Goal: Download file/media

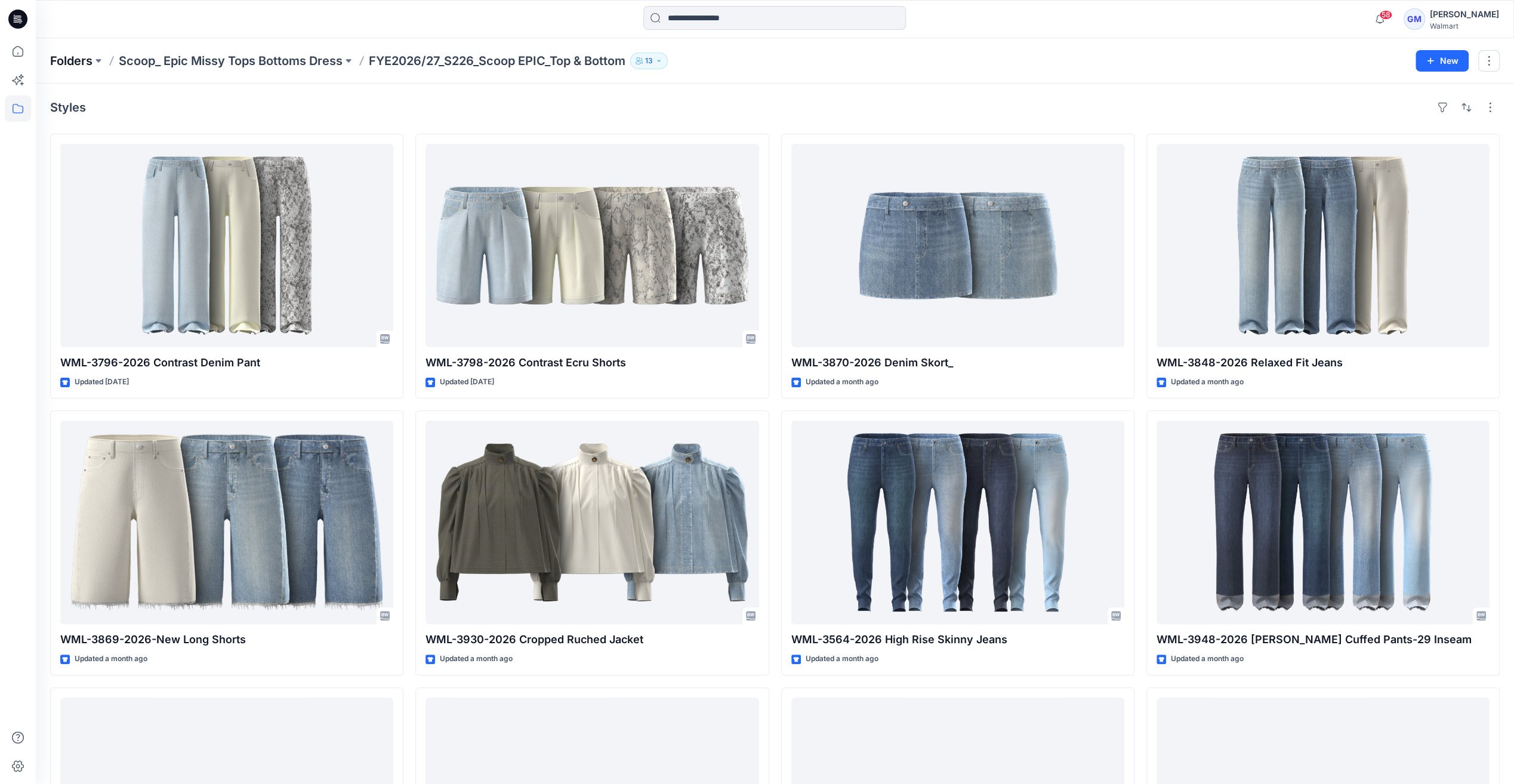
click at [78, 61] on p "Folders" at bounding box center [71, 61] width 43 height 17
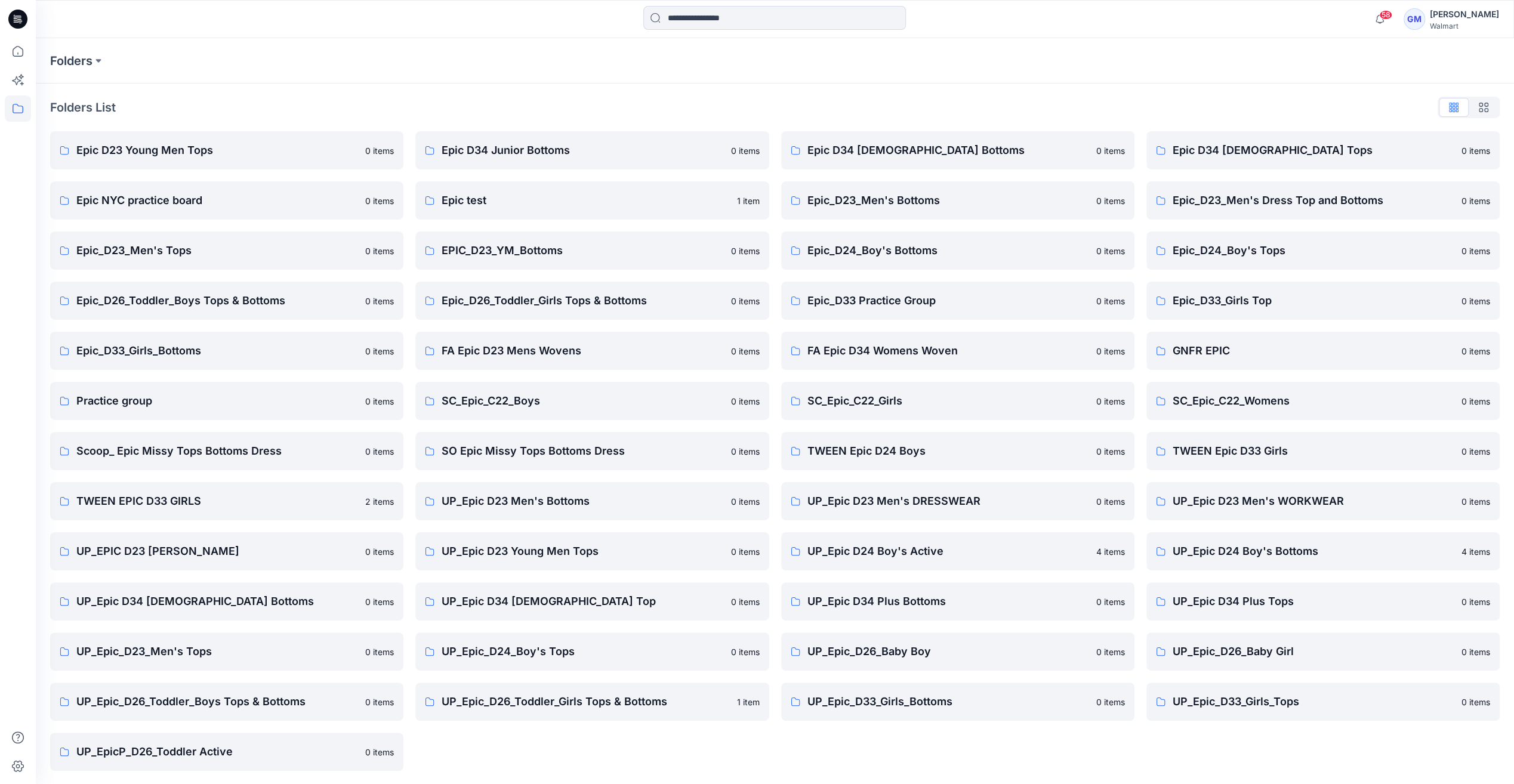
scroll to position [2, 0]
click at [228, 608] on p "UP_Epic D34 [DEMOGRAPHIC_DATA] Bottoms" at bounding box center [218, 601] width 282 height 17
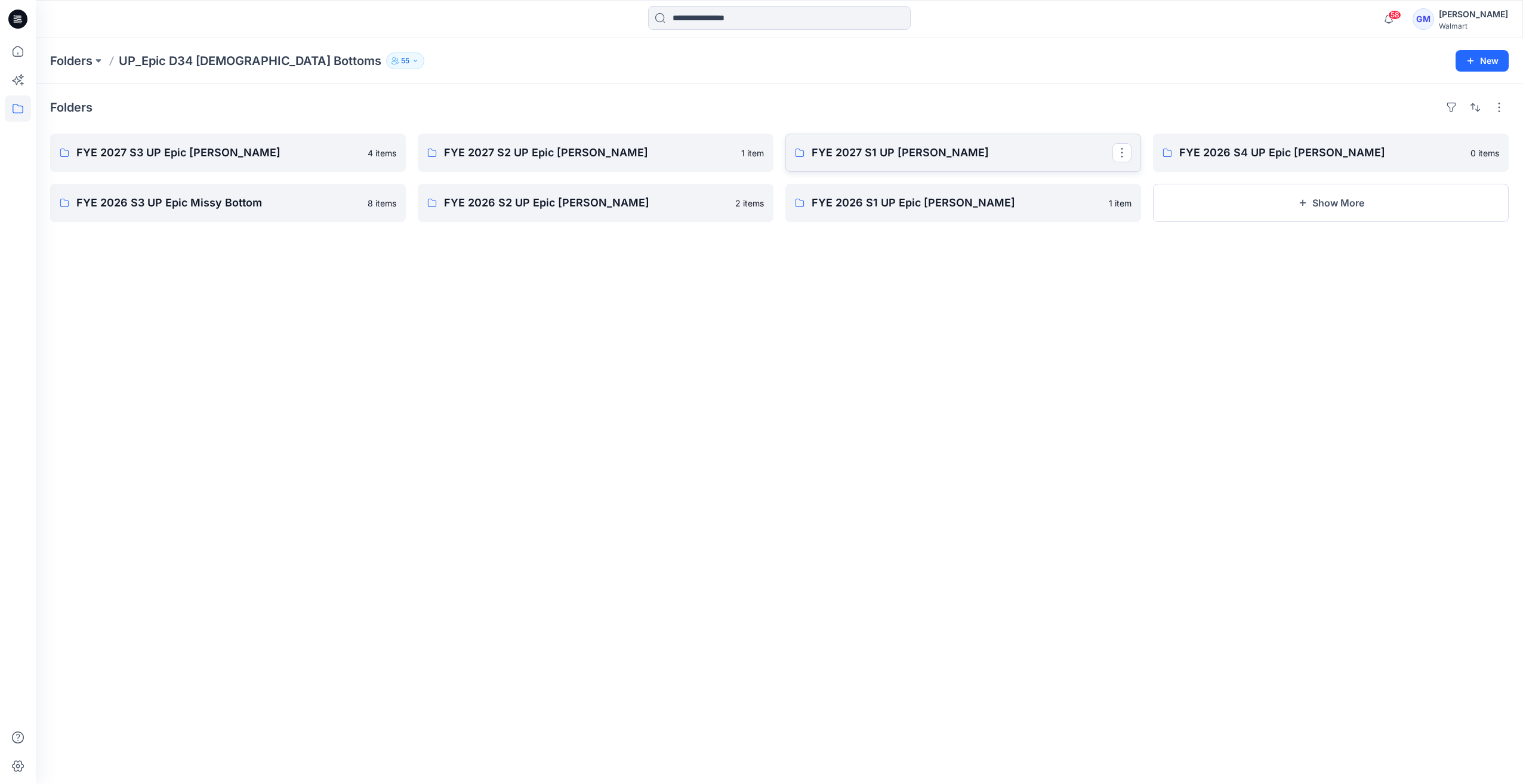
click at [919, 152] on p "FYE 2027 S1 UP [PERSON_NAME]" at bounding box center [962, 153] width 300 height 17
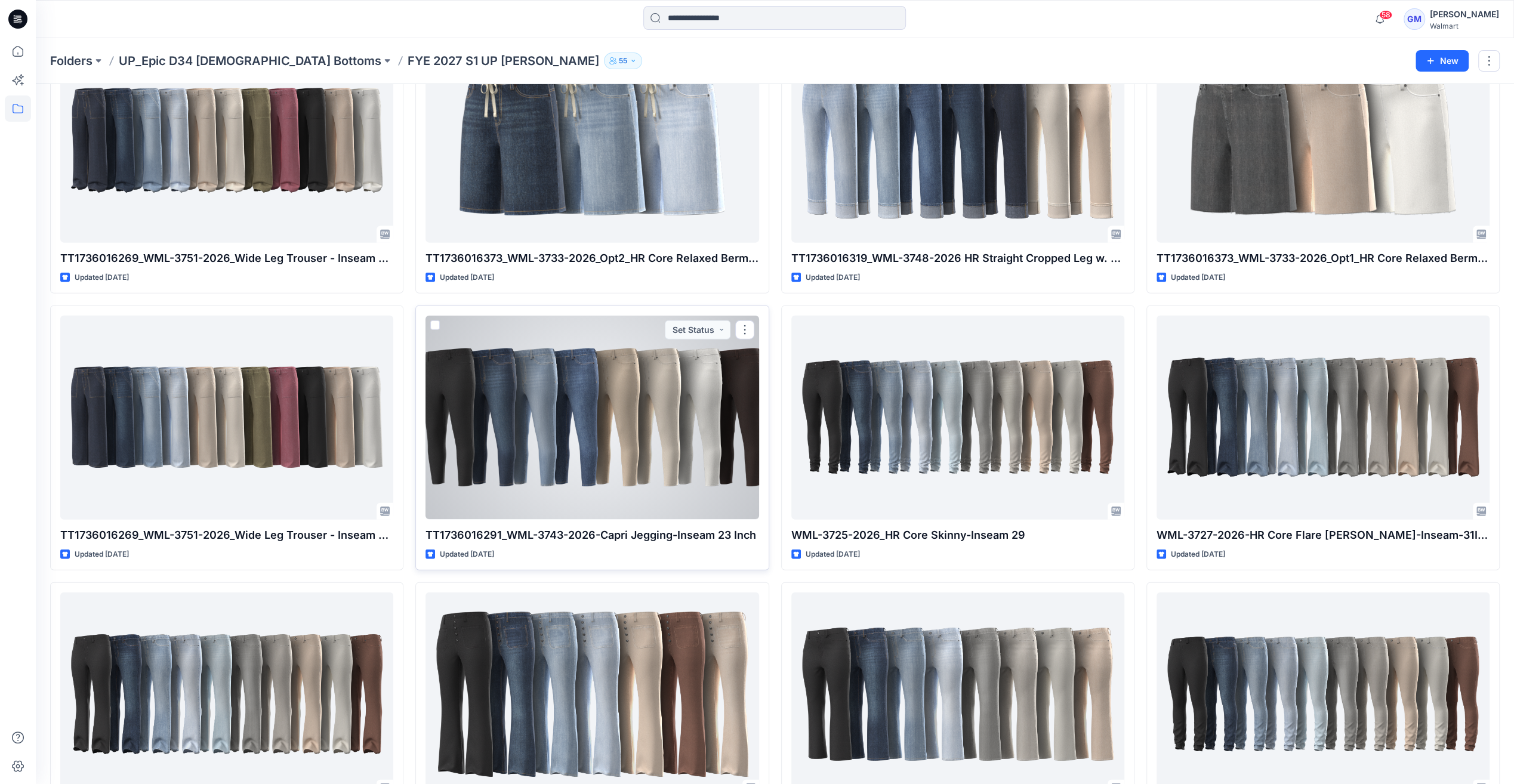
scroll to position [2655, 0]
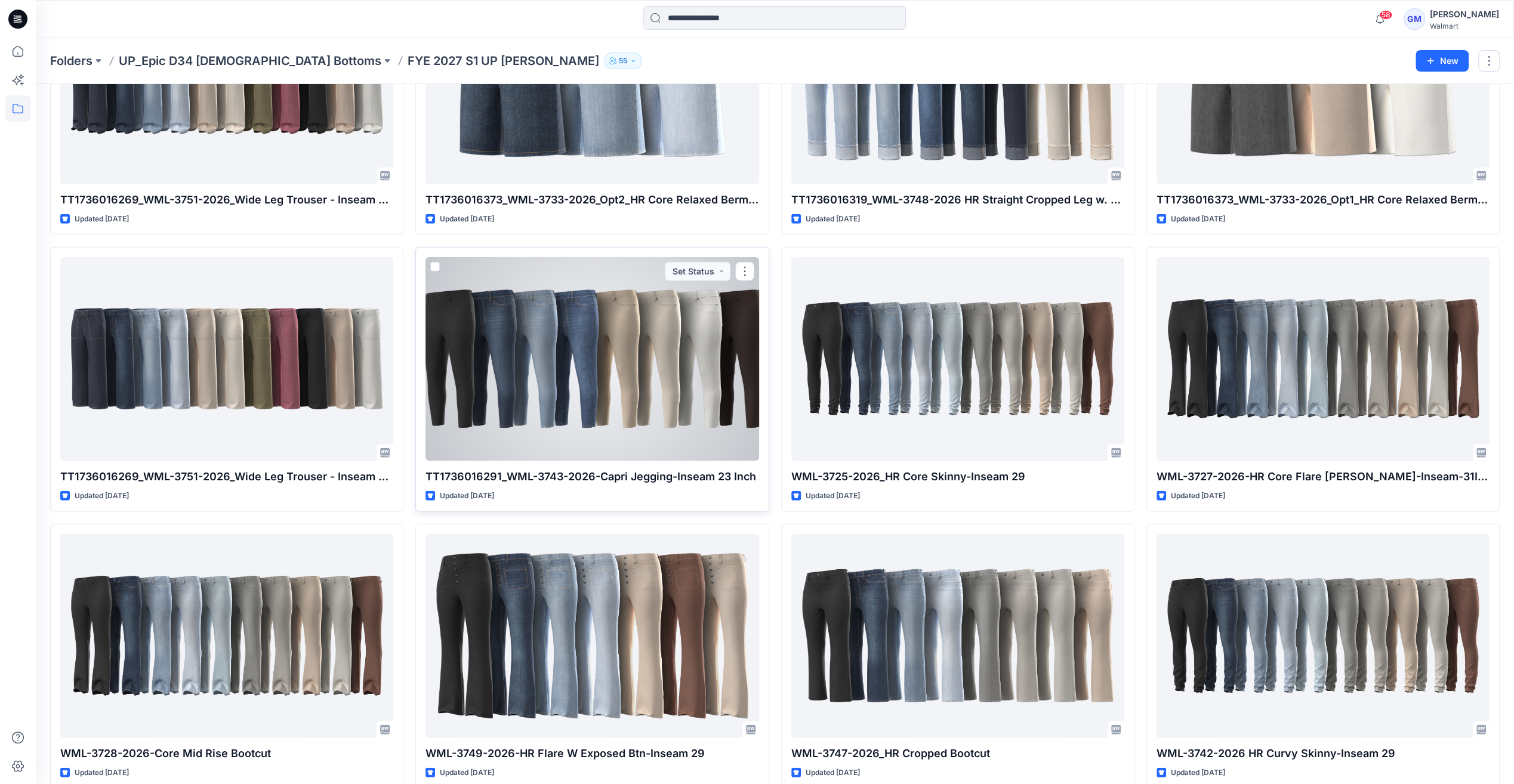
click at [644, 411] on div at bounding box center [592, 358] width 333 height 204
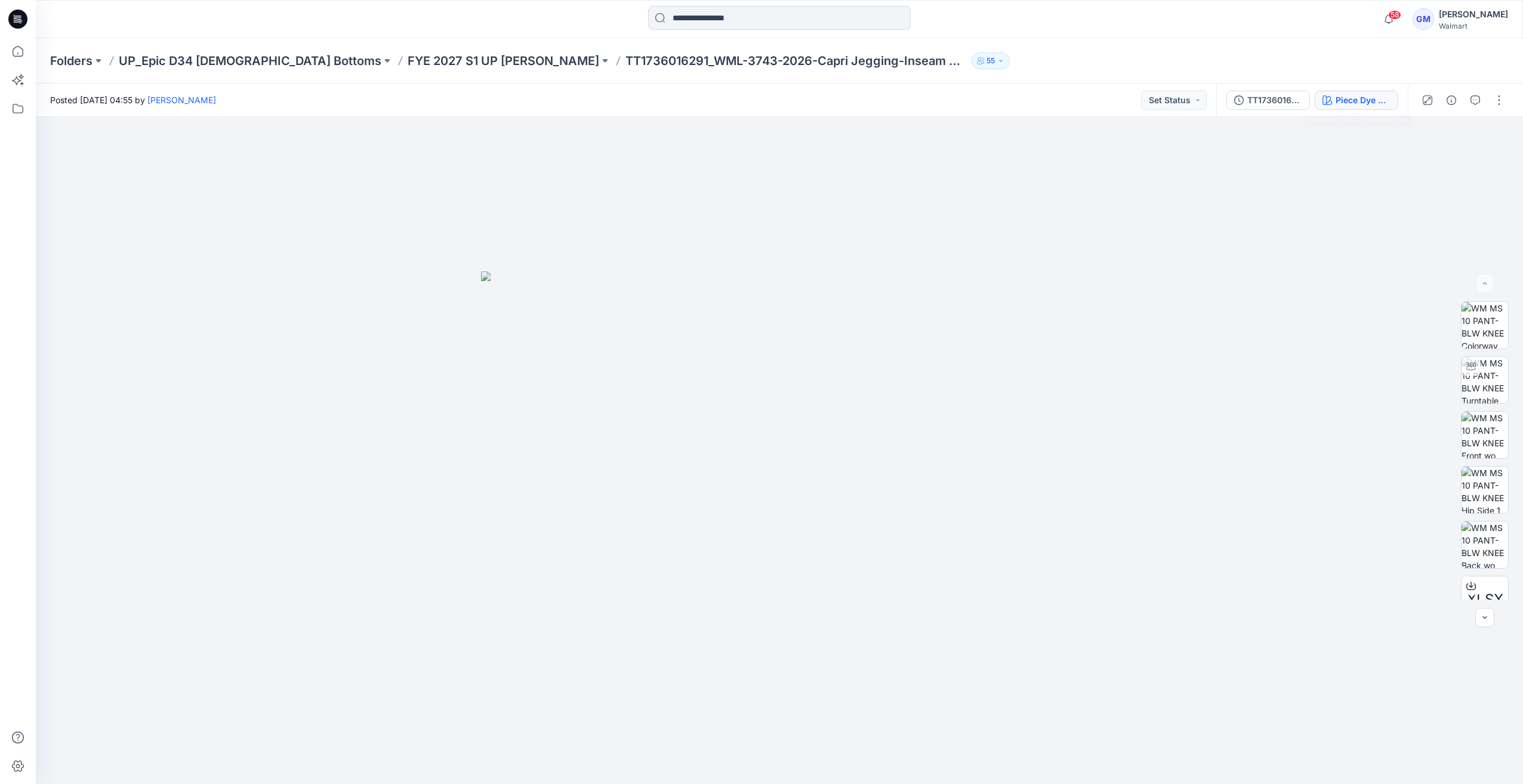
click at [1355, 98] on div "Piece Dye Black Soot" at bounding box center [1363, 100] width 55 height 13
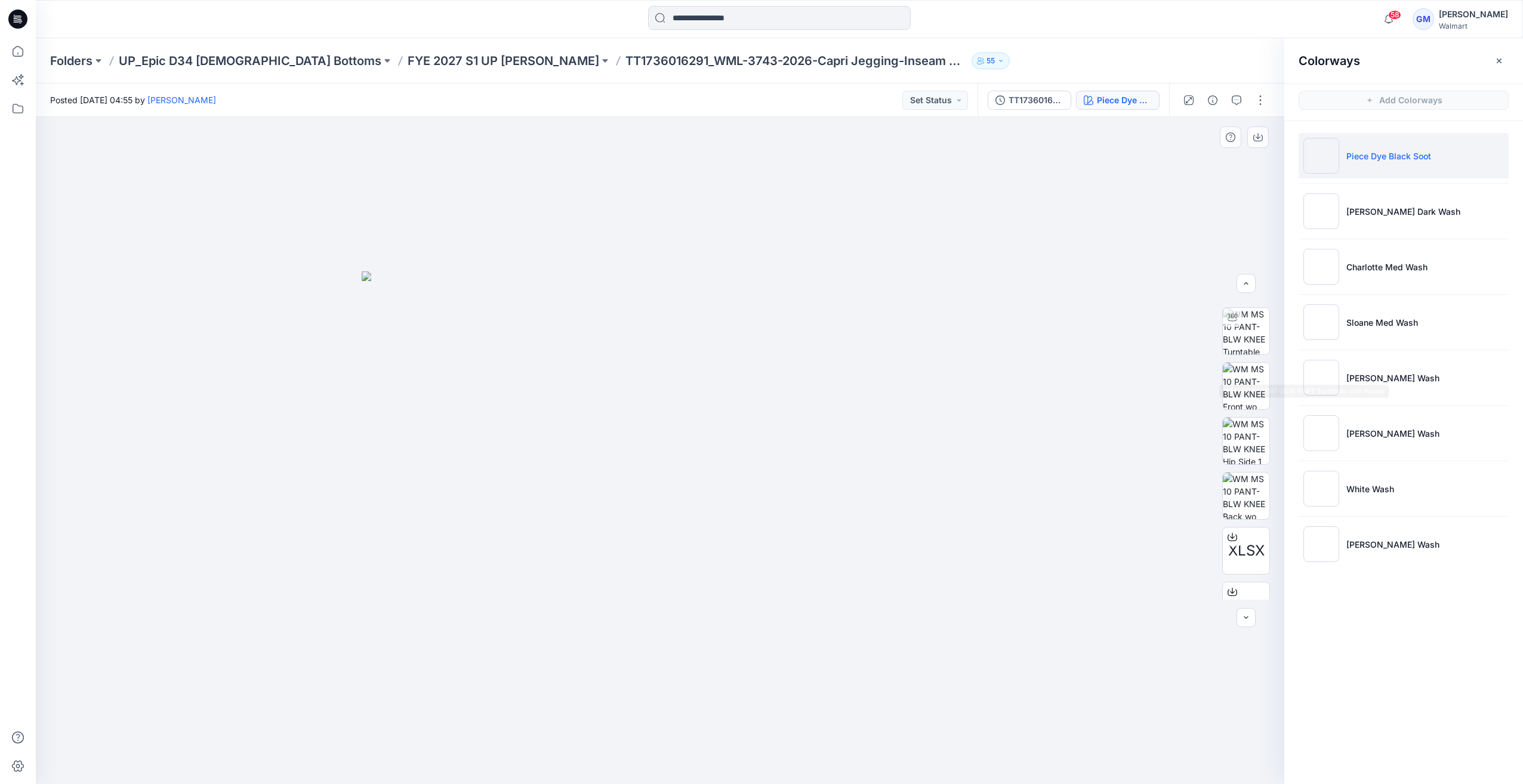
scroll to position [60, 0]
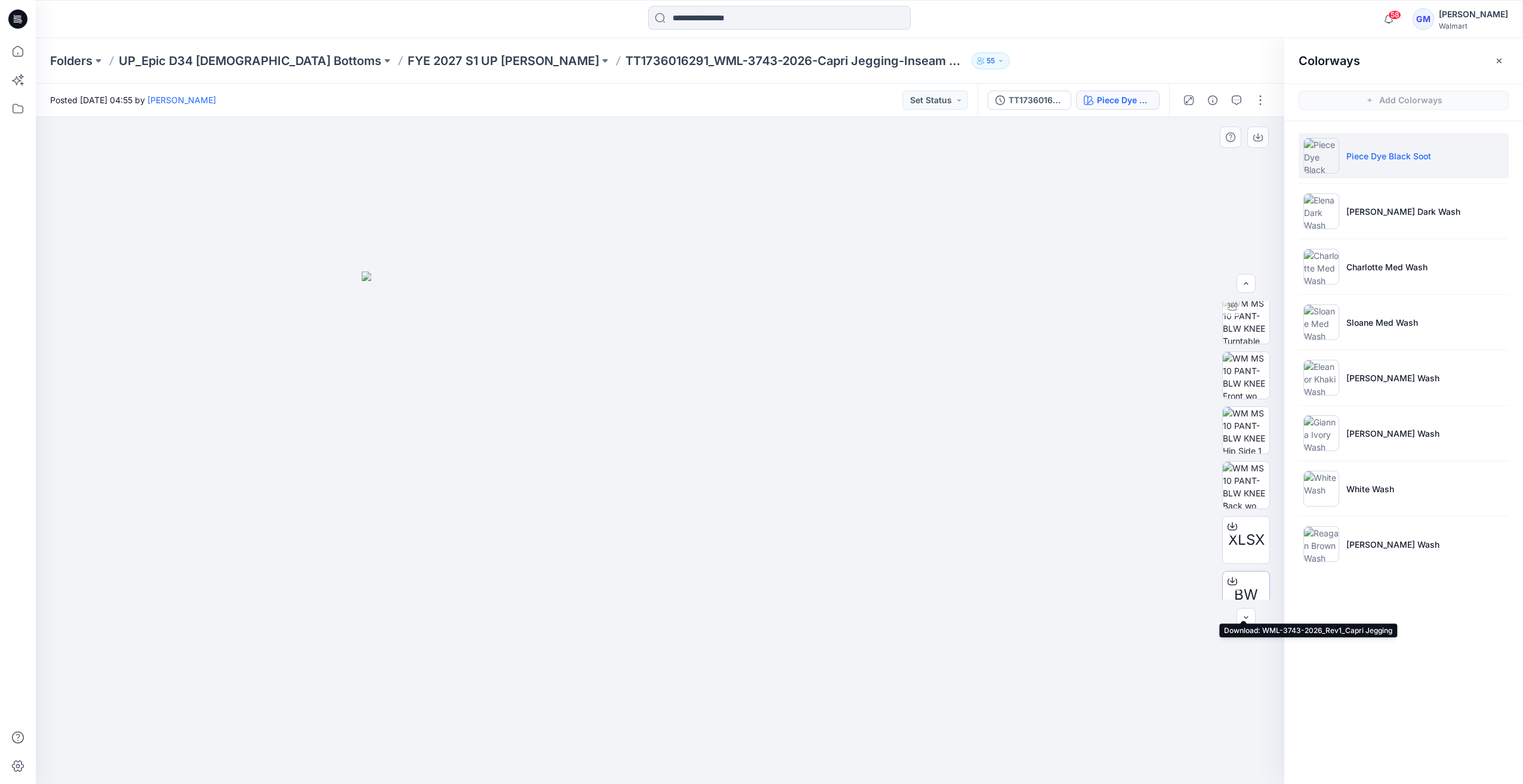
click at [1237, 588] on div at bounding box center [1232, 580] width 19 height 19
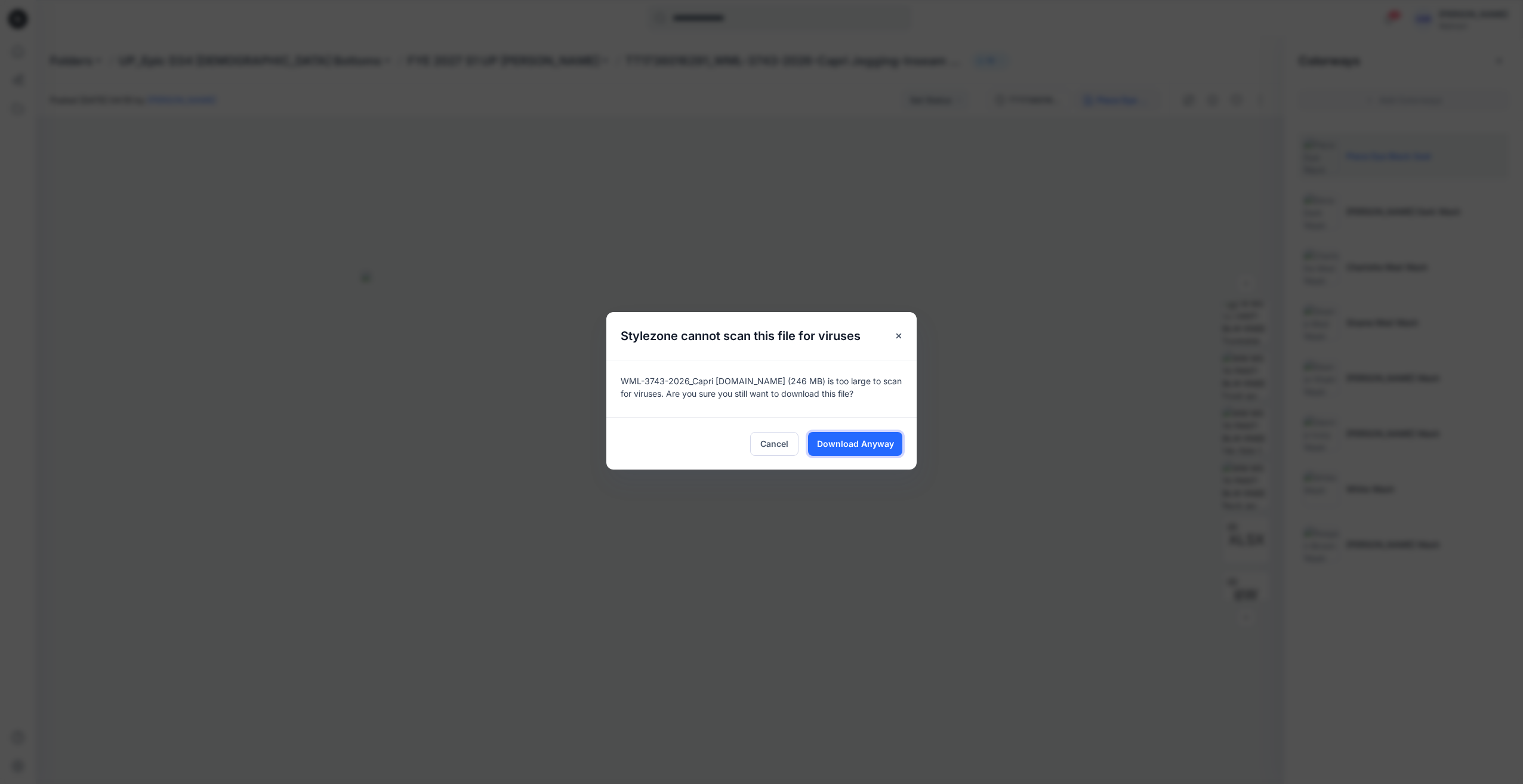
click at [872, 430] on div "Cancel Download Anyway" at bounding box center [761, 443] width 310 height 53
click at [863, 441] on span "Download Anyway" at bounding box center [855, 443] width 77 height 12
